Goal: Task Accomplishment & Management: Manage account settings

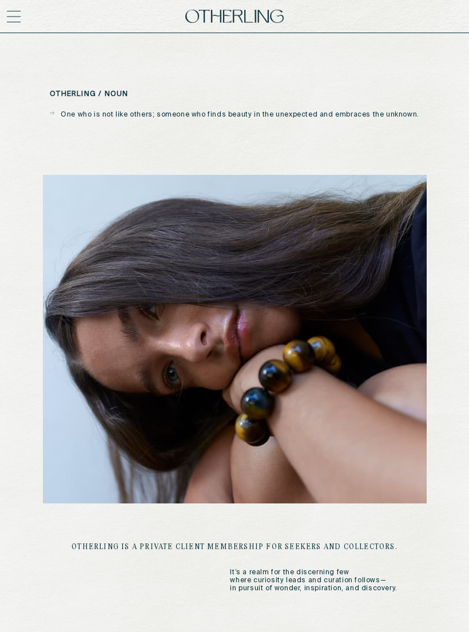
click at [14, 23] on icon at bounding box center [14, 17] width 14 height 14
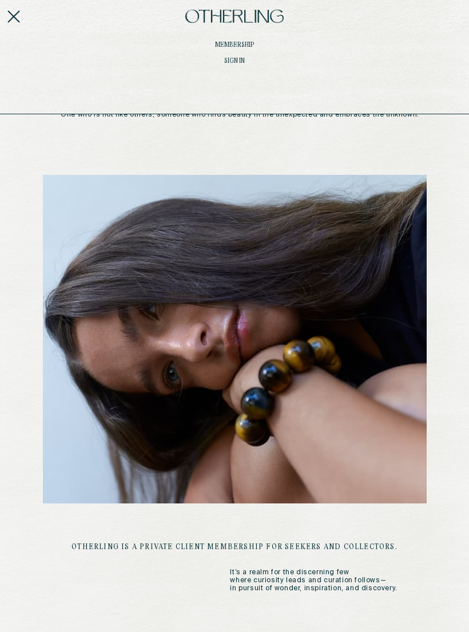
click at [241, 62] on link "Sign in" at bounding box center [234, 61] width 451 height 7
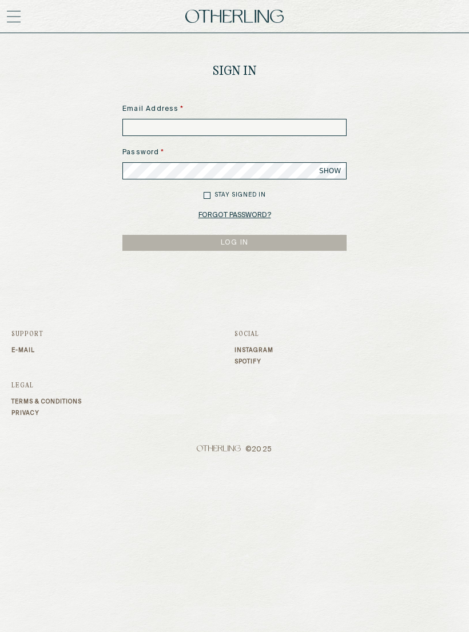
click at [239, 115] on div "Email Address *" at bounding box center [234, 120] width 224 height 32
click at [269, 131] on input at bounding box center [234, 127] width 224 height 17
type input "**********"
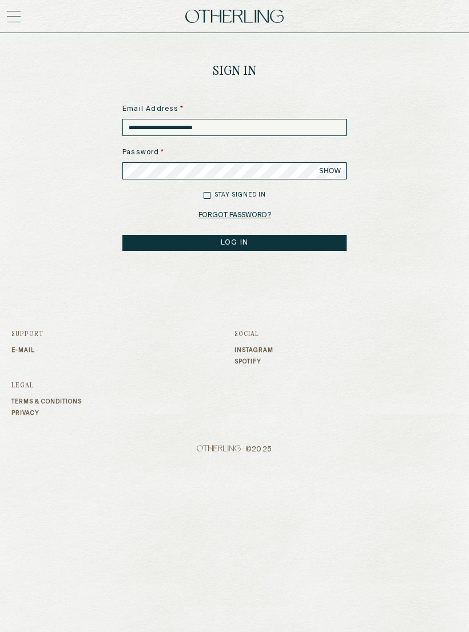
click at [317, 241] on button "LOG IN" at bounding box center [234, 243] width 224 height 16
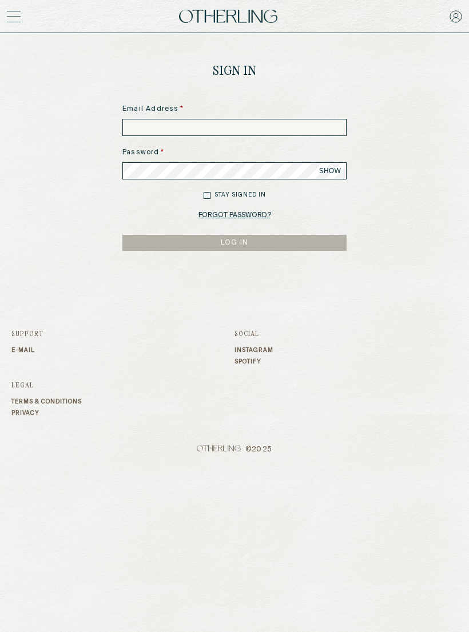
click at [305, 132] on input at bounding box center [234, 127] width 224 height 17
type input "**********"
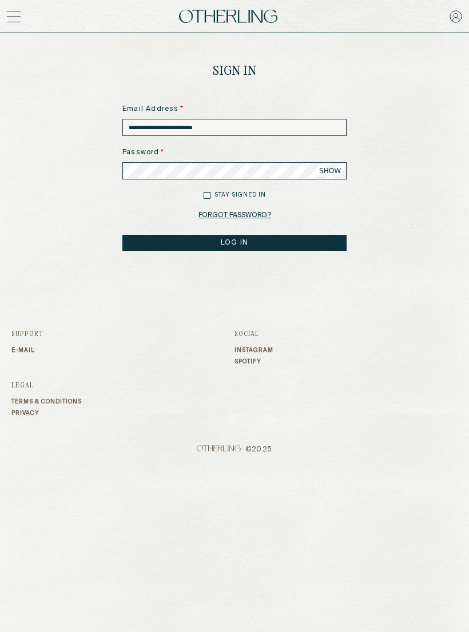
click at [234, 243] on button "LOG IN" at bounding box center [234, 243] width 224 height 16
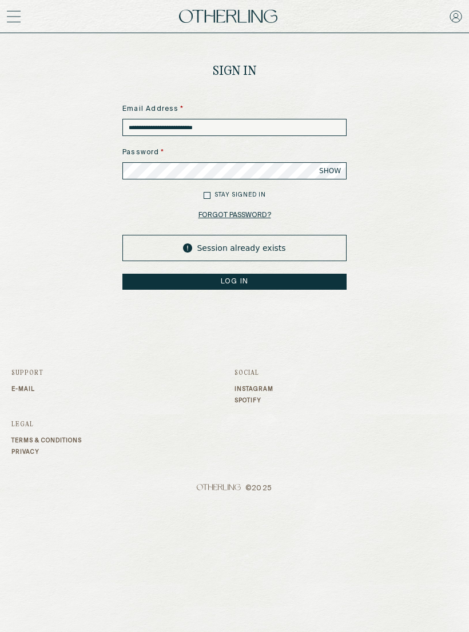
click at [327, 171] on span "SHOW" at bounding box center [330, 170] width 22 height 9
click at [309, 279] on button "LOG IN" at bounding box center [234, 282] width 224 height 16
click at [289, 279] on button "LOG IN" at bounding box center [234, 282] width 224 height 16
